Goal: Task Accomplishment & Management: Use online tool/utility

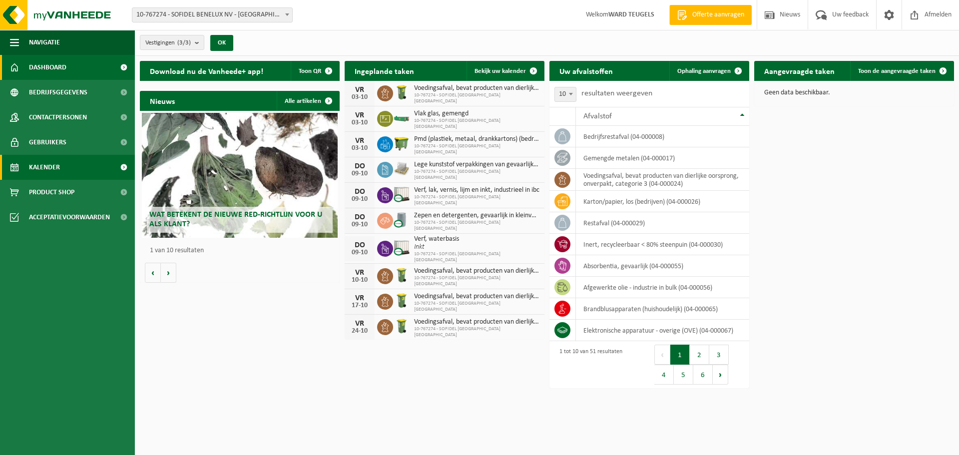
click at [56, 169] on span "Kalender" at bounding box center [44, 167] width 31 height 25
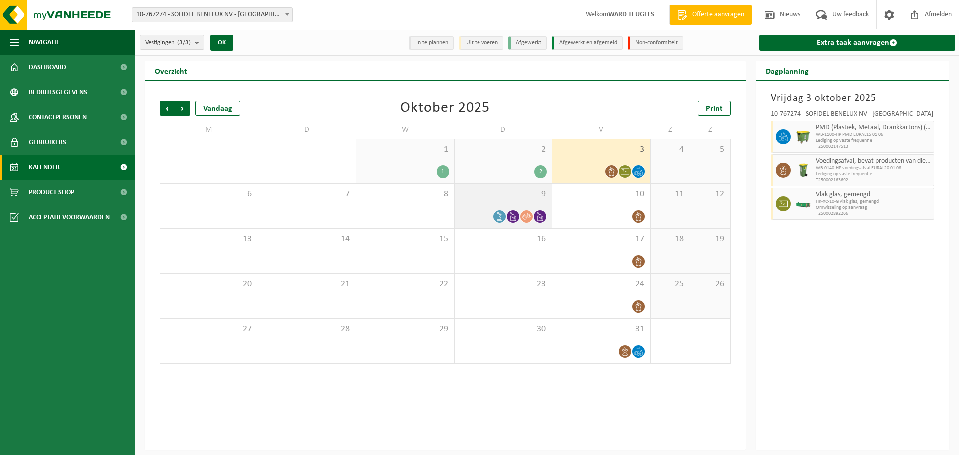
click at [532, 218] on span at bounding box center [526, 216] width 12 height 12
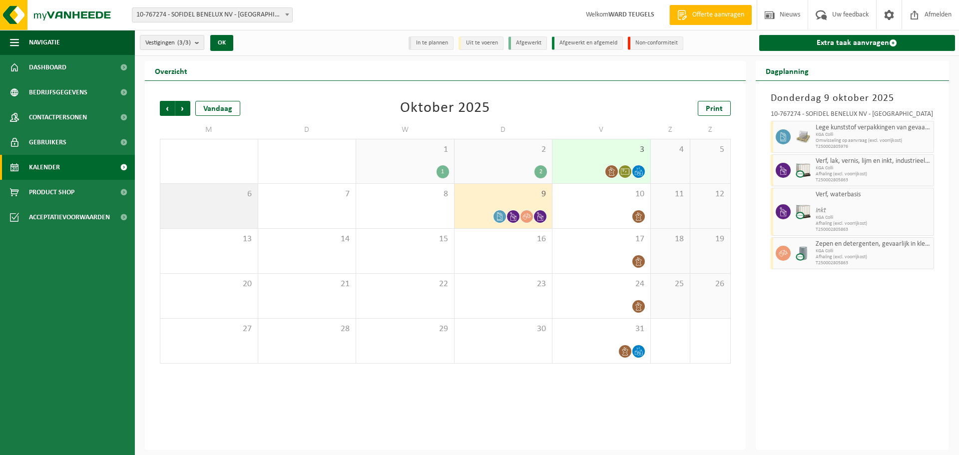
click at [227, 209] on div "6" at bounding box center [208, 206] width 97 height 44
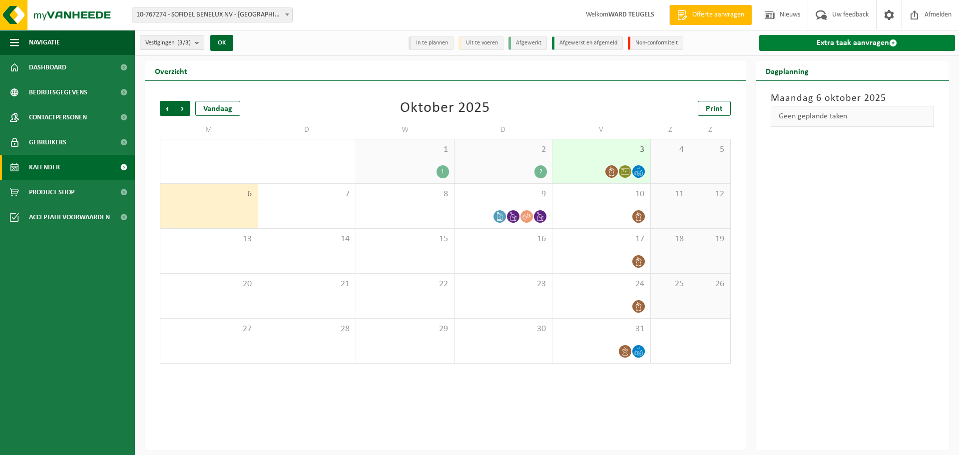
click at [850, 43] on link "Extra taak aanvragen" at bounding box center [857, 43] width 196 height 16
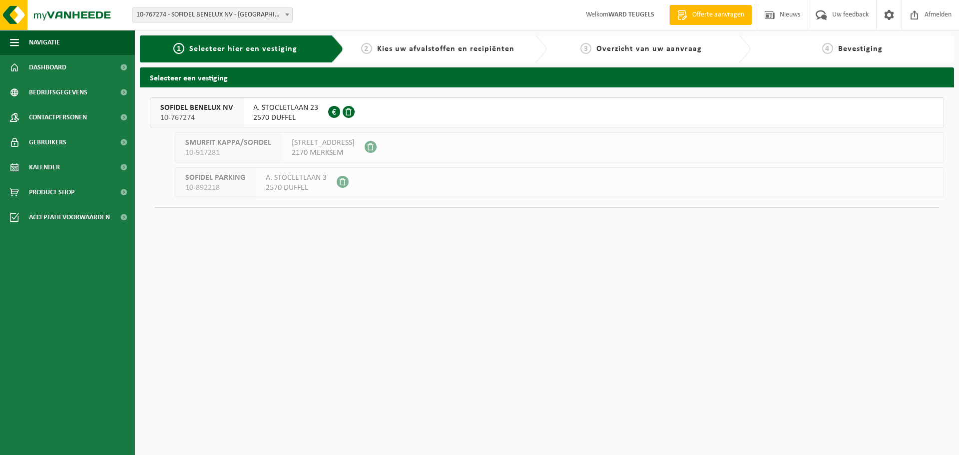
click at [211, 111] on span "SOFIDEL BENELUX NV" at bounding box center [196, 108] width 72 height 10
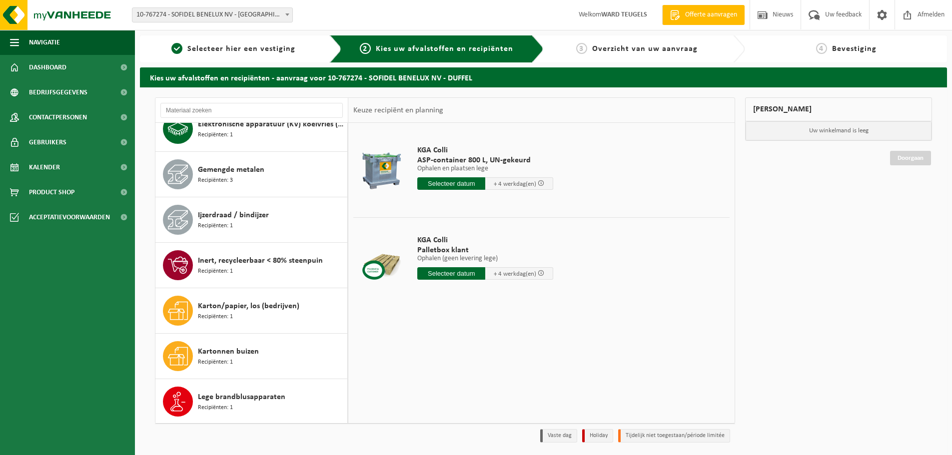
scroll to position [699, 0]
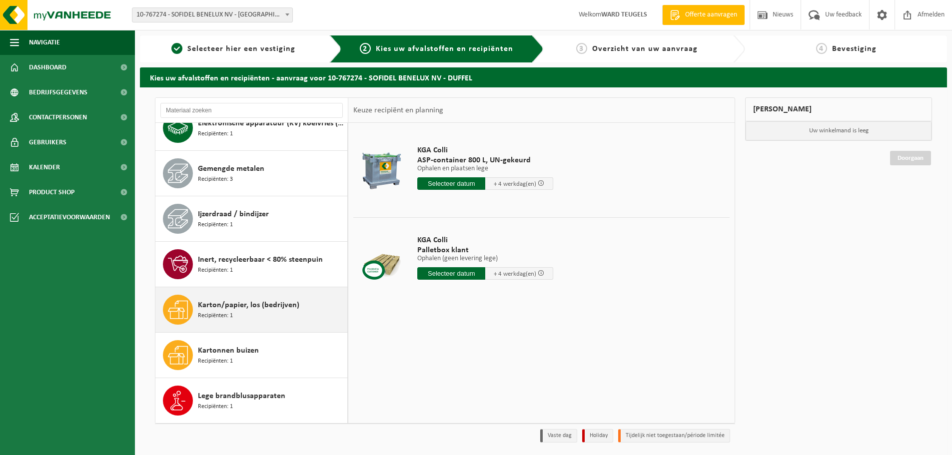
click at [238, 309] on span "Karton/papier, los (bedrijven)" at bounding box center [248, 305] width 101 height 12
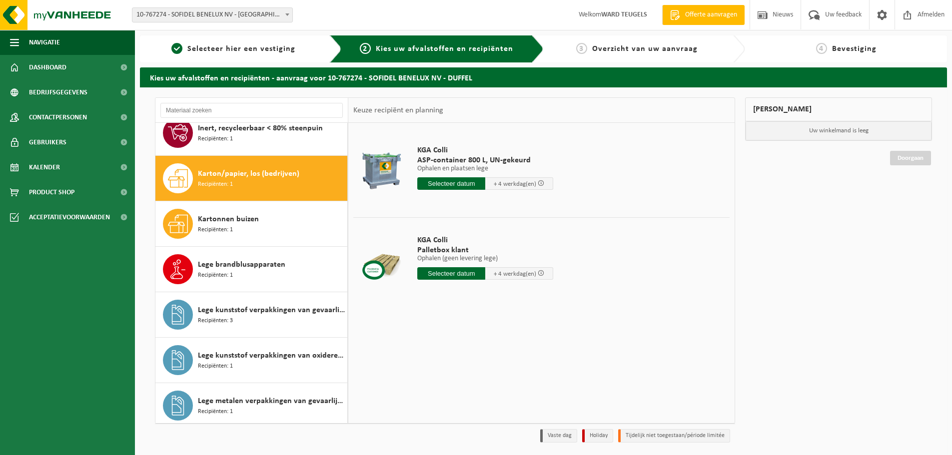
scroll to position [864, 0]
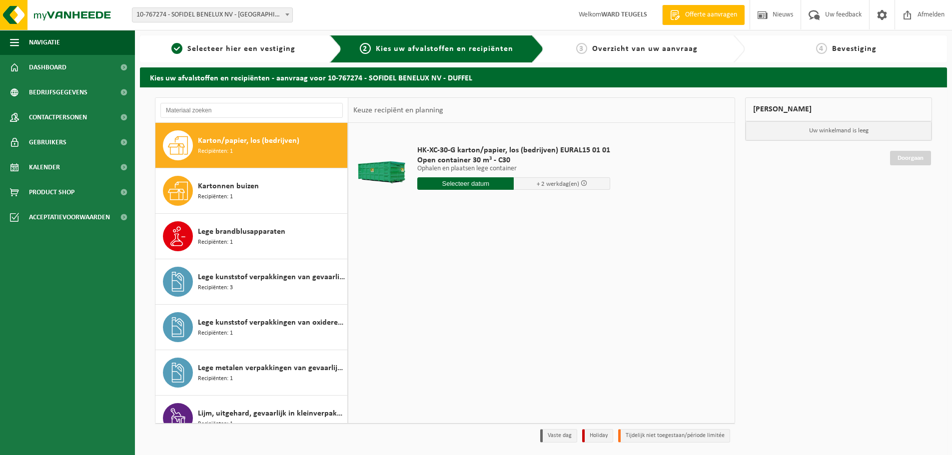
click at [462, 185] on input "text" at bounding box center [465, 183] width 96 height 12
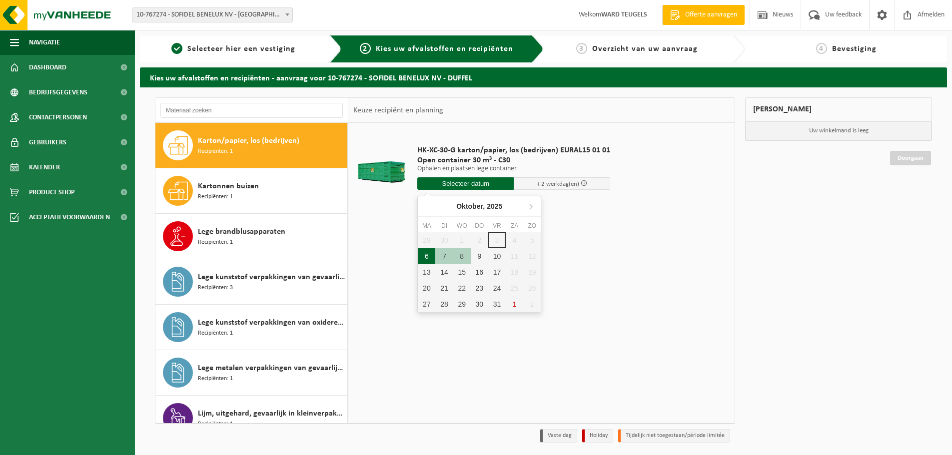
click at [423, 256] on div "6" at bounding box center [426, 256] width 17 height 16
type input "Van 2025-10-06"
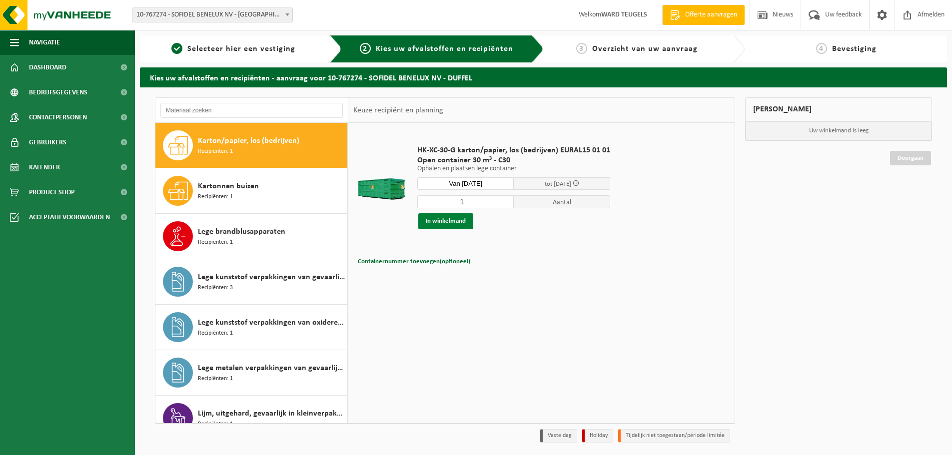
click at [459, 217] on button "In winkelmand" at bounding box center [445, 221] width 55 height 16
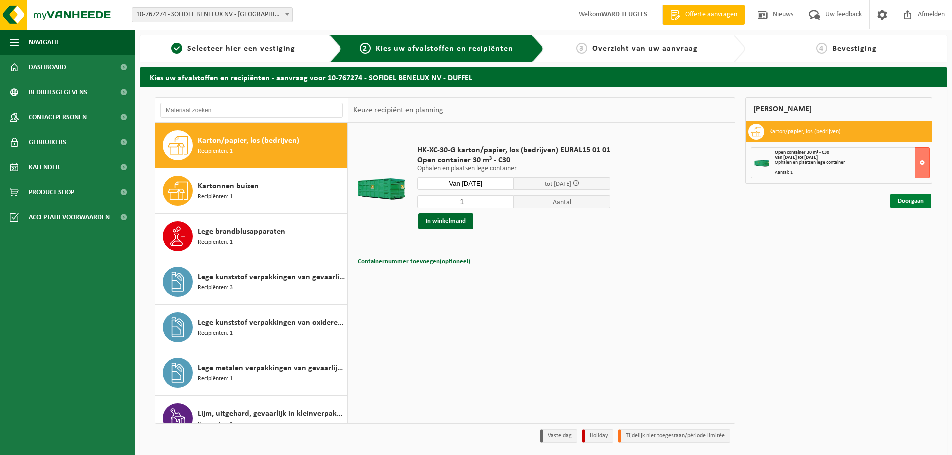
click at [905, 201] on link "Doorgaan" at bounding box center [910, 201] width 41 height 14
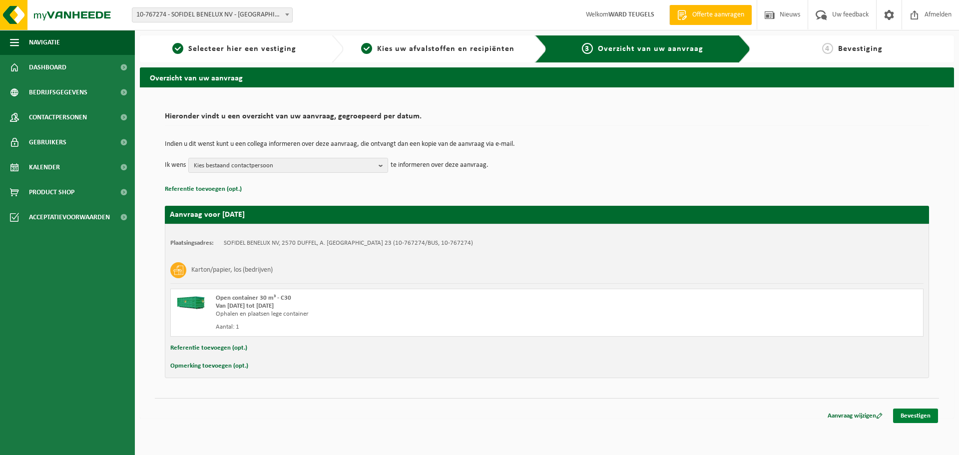
click at [917, 416] on link "Bevestigen" at bounding box center [915, 416] width 45 height 14
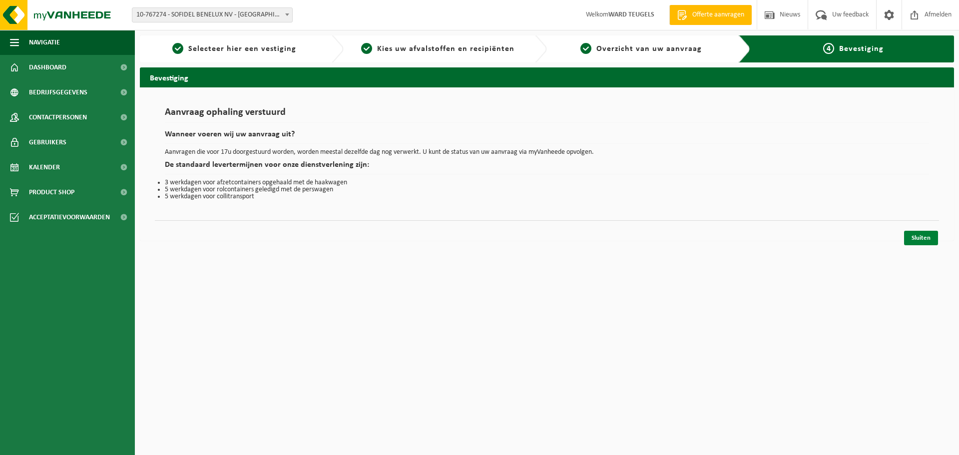
click at [924, 238] on link "Sluiten" at bounding box center [921, 238] width 34 height 14
